Goal: Answer question/provide support: Share knowledge or assist other users

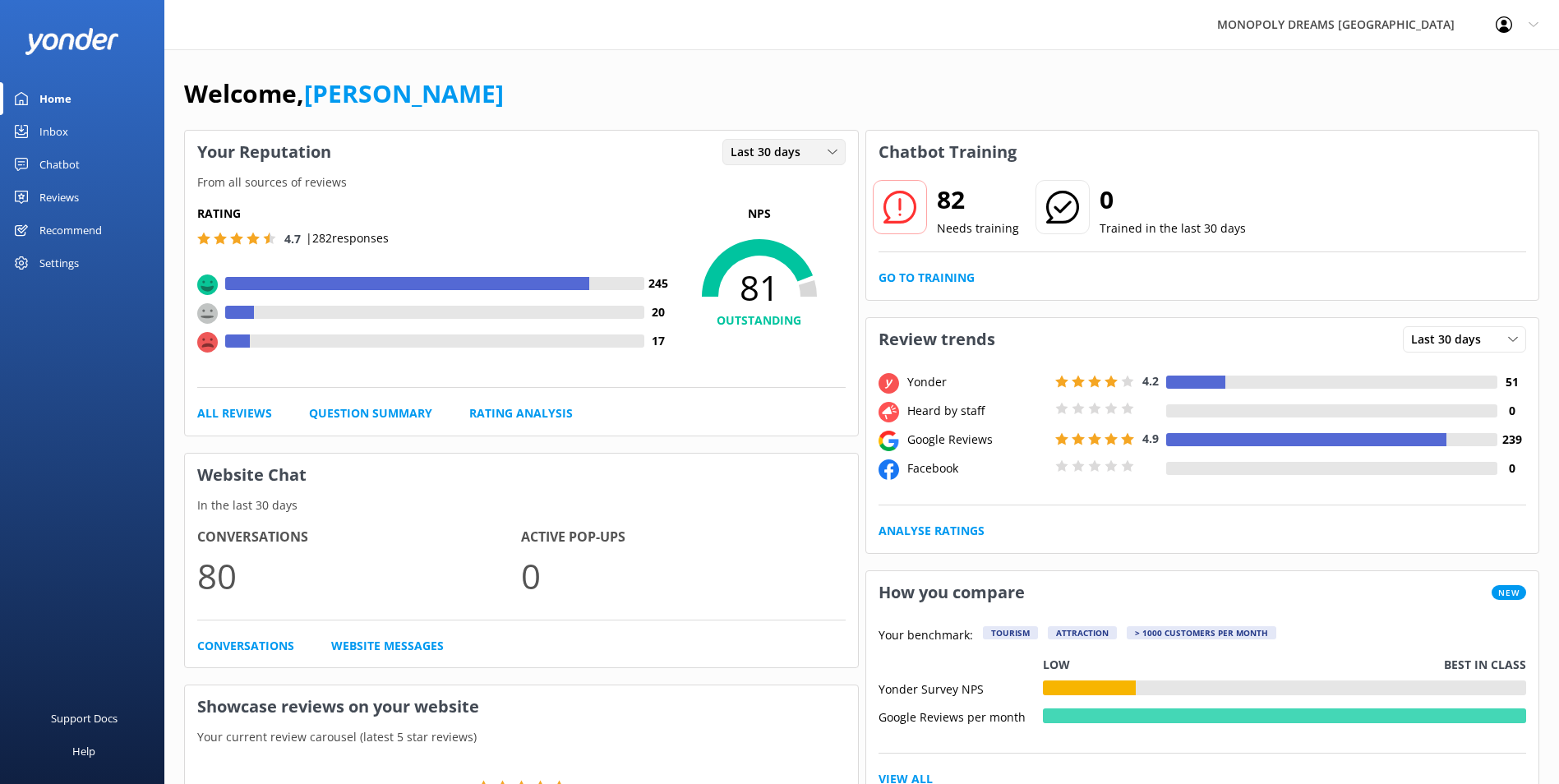
click at [788, 154] on span "Last 30 days" at bounding box center [770, 152] width 80 height 18
click at [778, 188] on div "Last 7 days" at bounding box center [757, 185] width 52 height 17
click at [64, 129] on div "Inbox" at bounding box center [53, 131] width 28 height 33
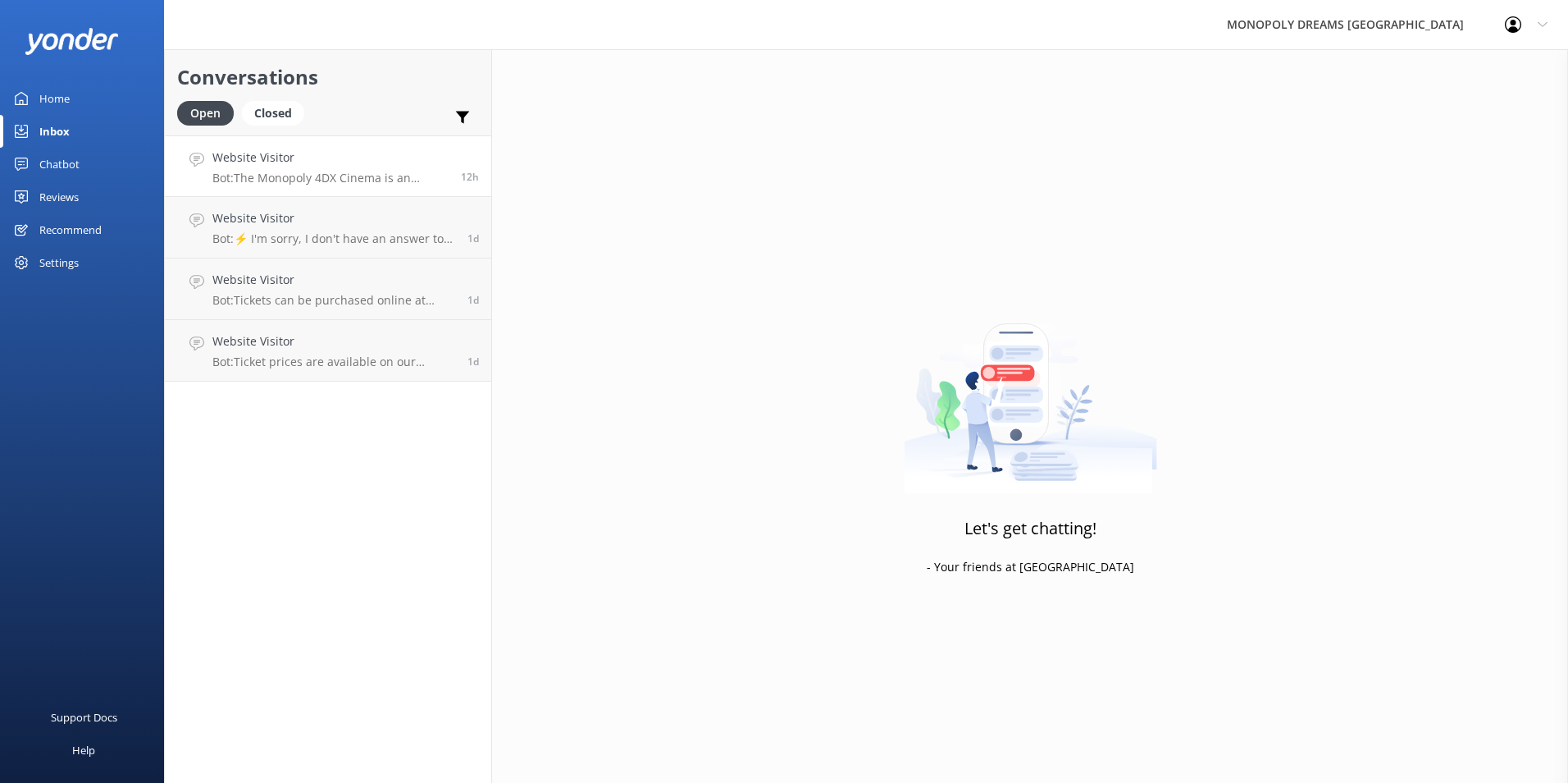
click at [311, 182] on p "Bot: The Monopoly 4DX Cinema is an immersive 3D adventure through [GEOGRAPHIC_D…" at bounding box center [331, 178] width 236 height 15
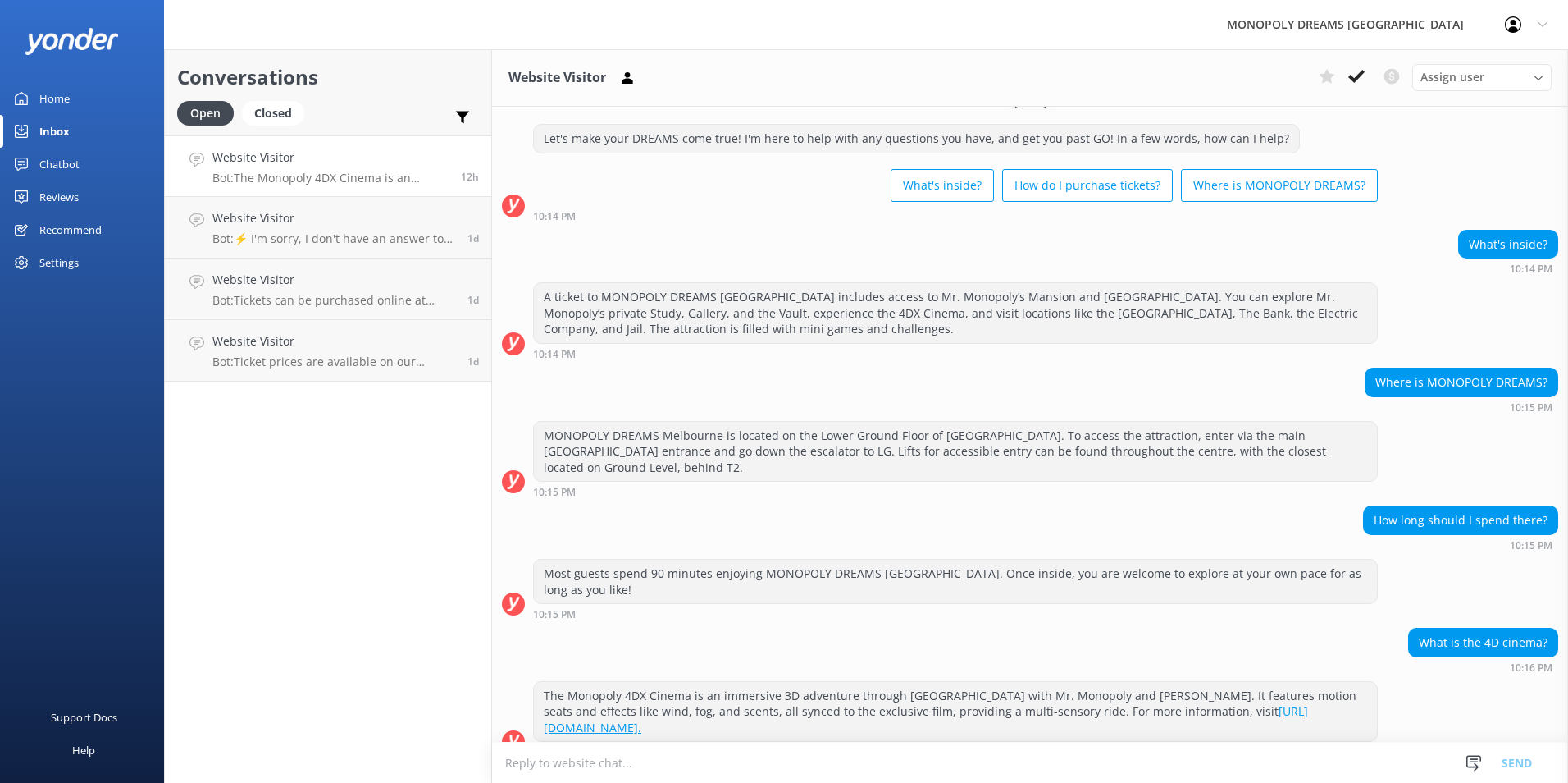
scroll to position [50, 0]
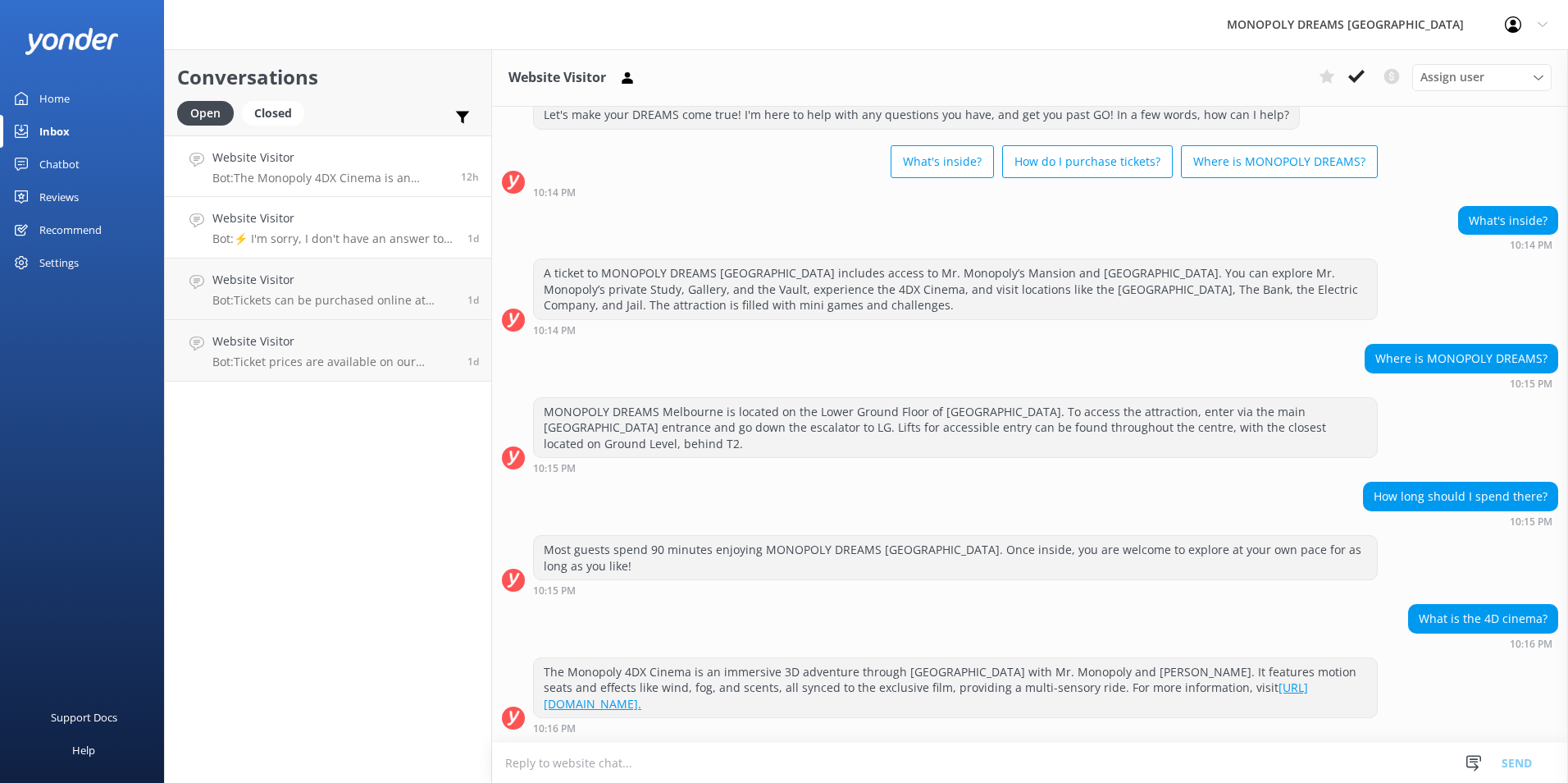
click at [407, 230] on div "Website Visitor Bot: ⚡ I'm sorry, I don't have an answer to your question. Coul…" at bounding box center [334, 226] width 243 height 36
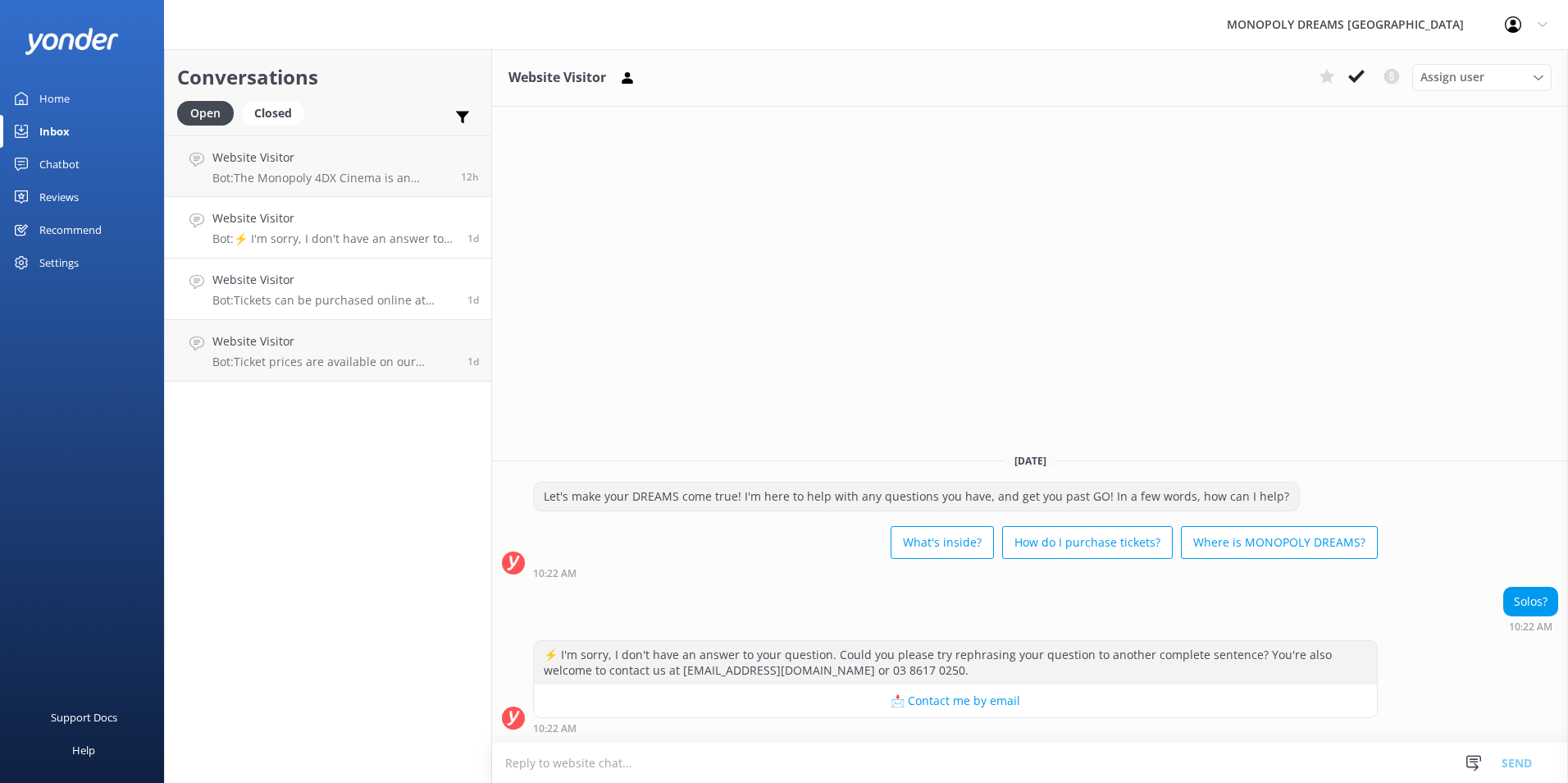
click at [363, 288] on h4 "Website Visitor" at bounding box center [334, 280] width 243 height 18
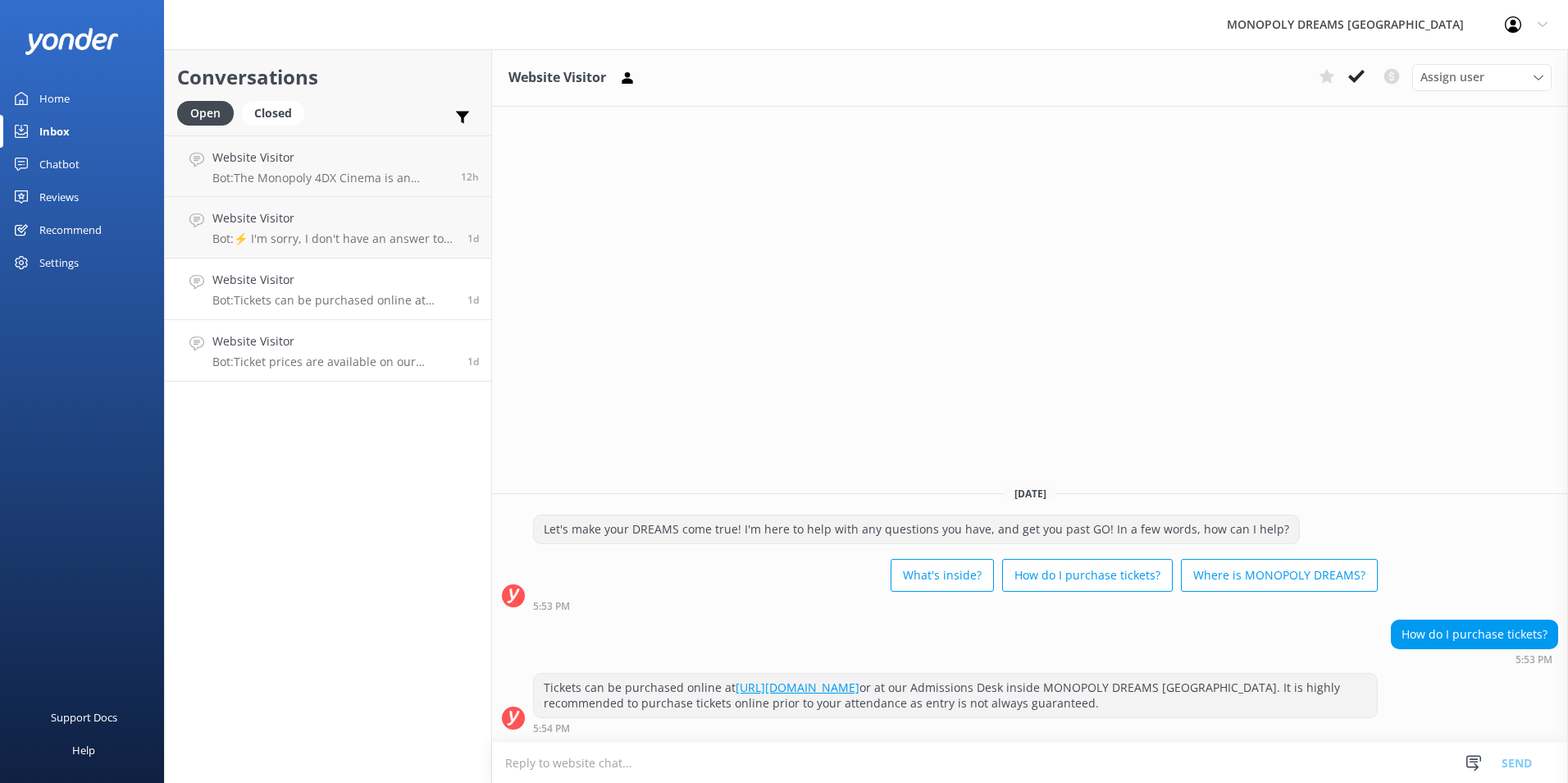
click at [361, 341] on h4 "Website Visitor" at bounding box center [334, 341] width 243 height 18
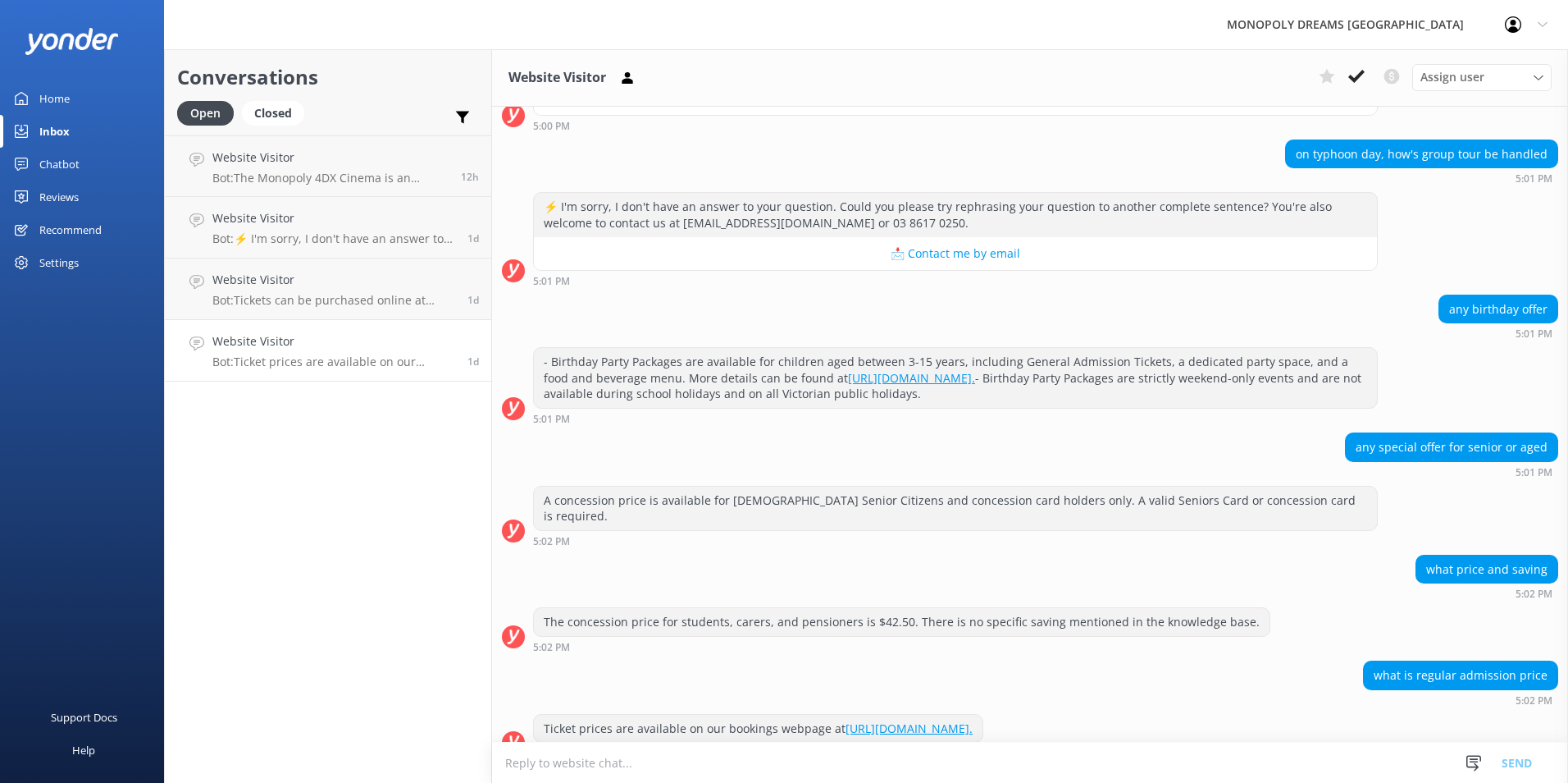
scroll to position [972, 0]
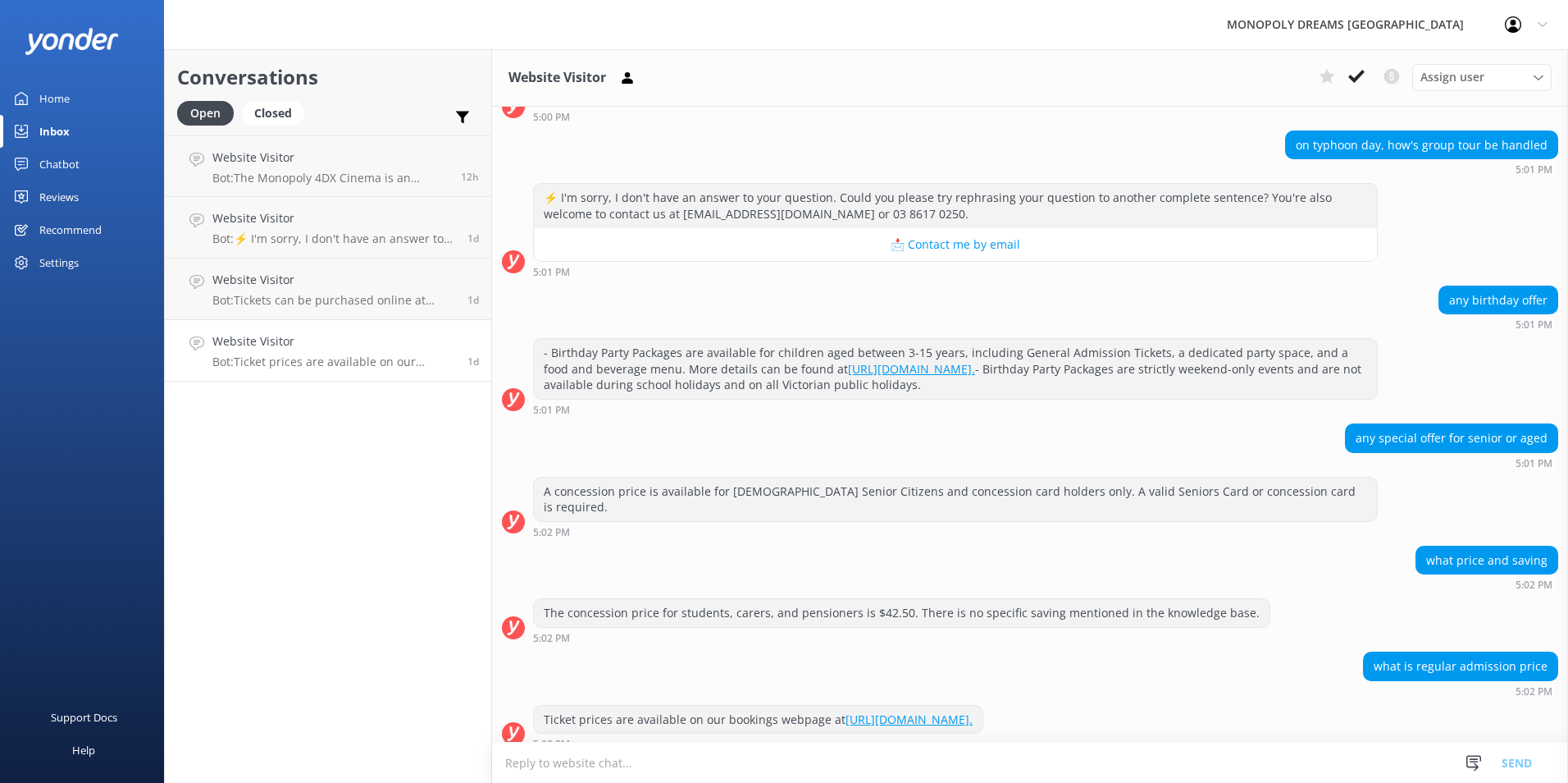
click at [972, 711] on link "[URL][DOMAIN_NAME]." at bounding box center [909, 719] width 127 height 16
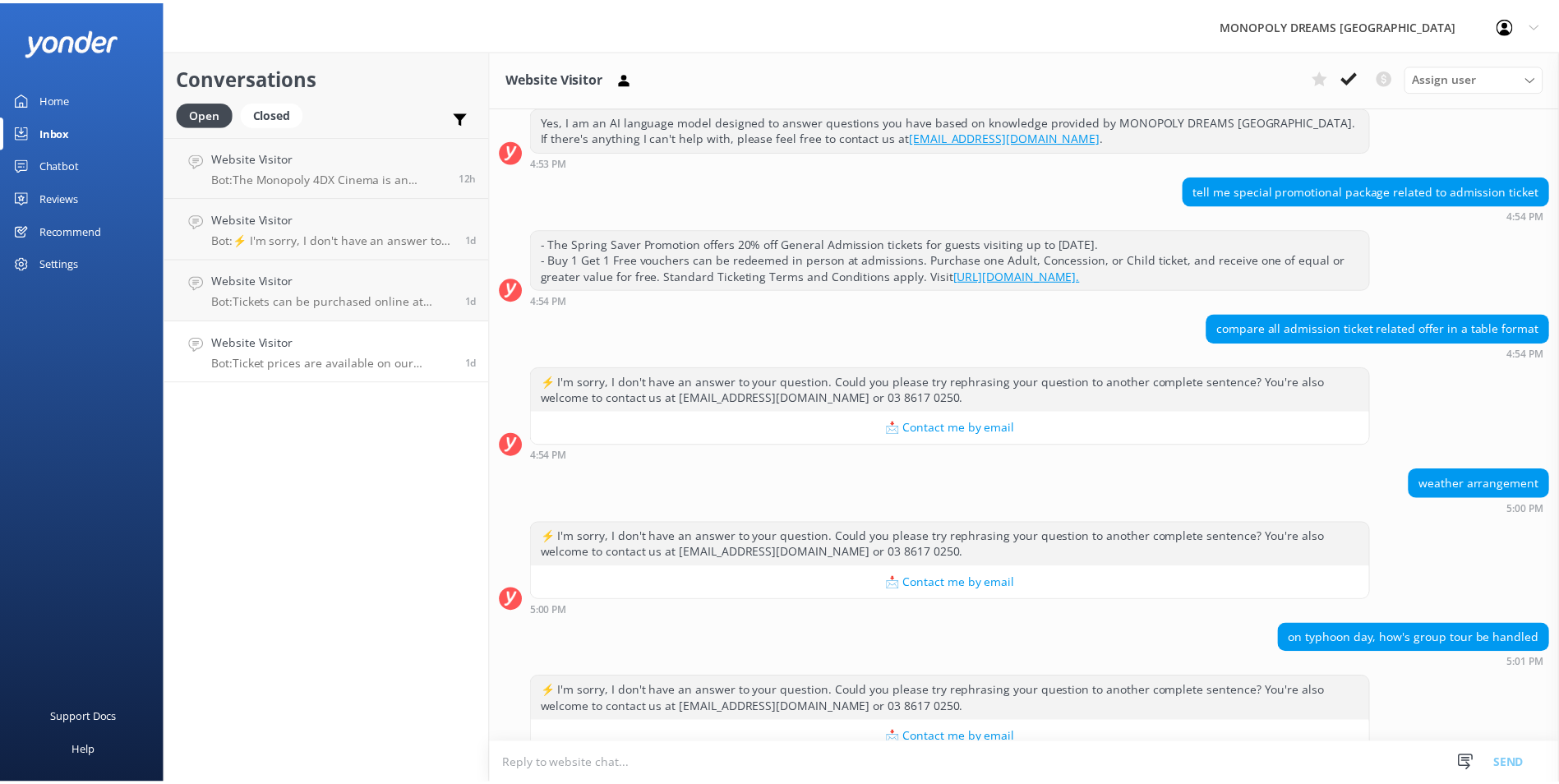
scroll to position [69, 0]
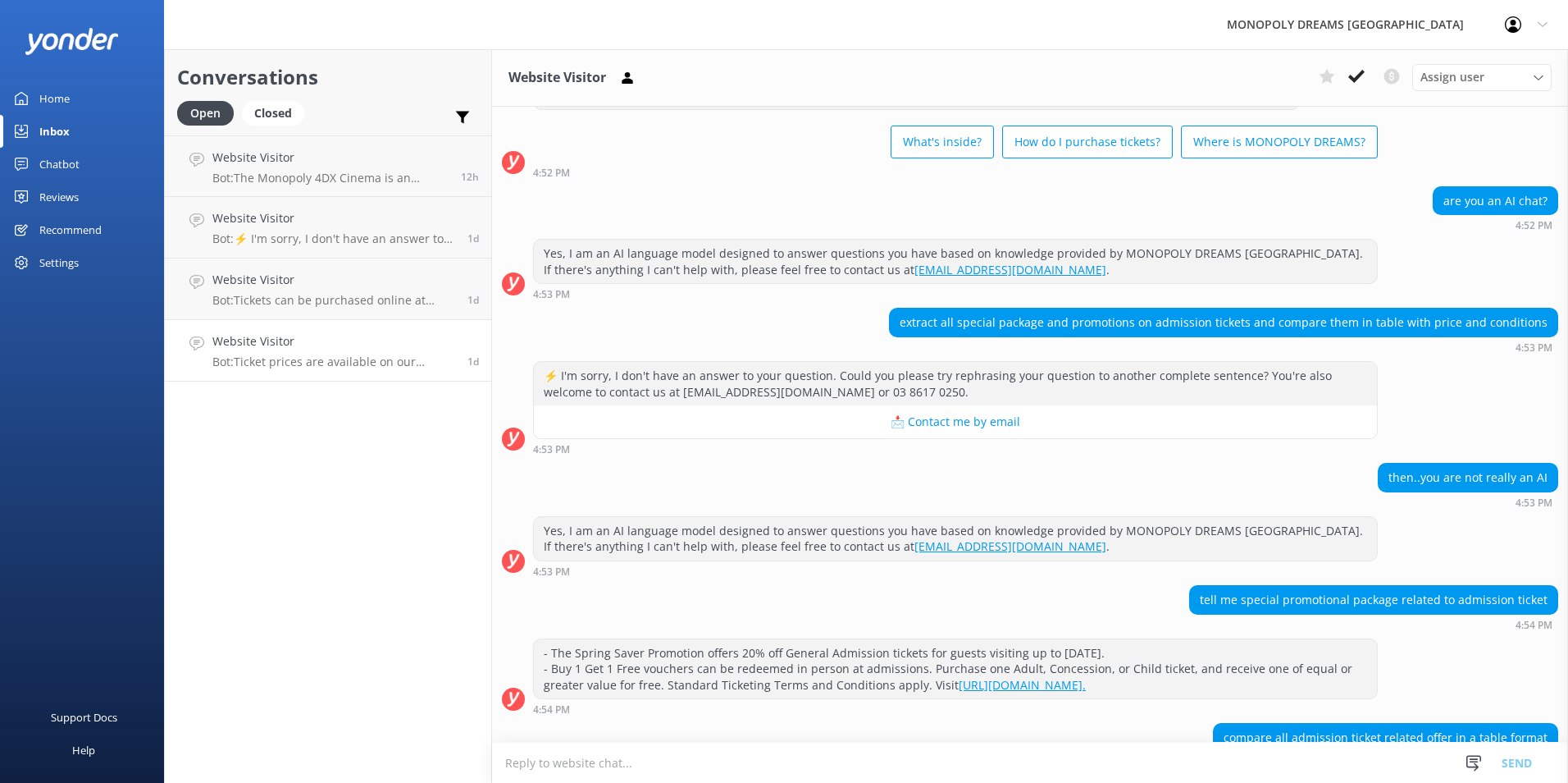
click at [67, 91] on div "Home" at bounding box center [54, 98] width 30 height 33
